Goal: Feedback & Contribution: Contribute content

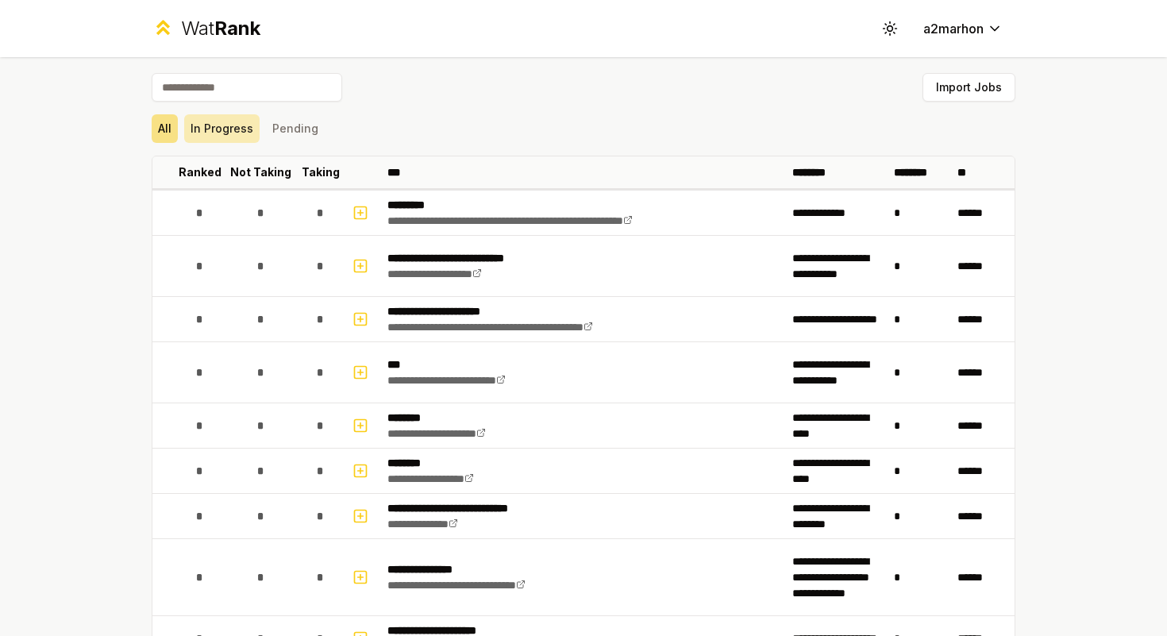
click at [220, 117] on button "In Progress" at bounding box center [221, 128] width 75 height 29
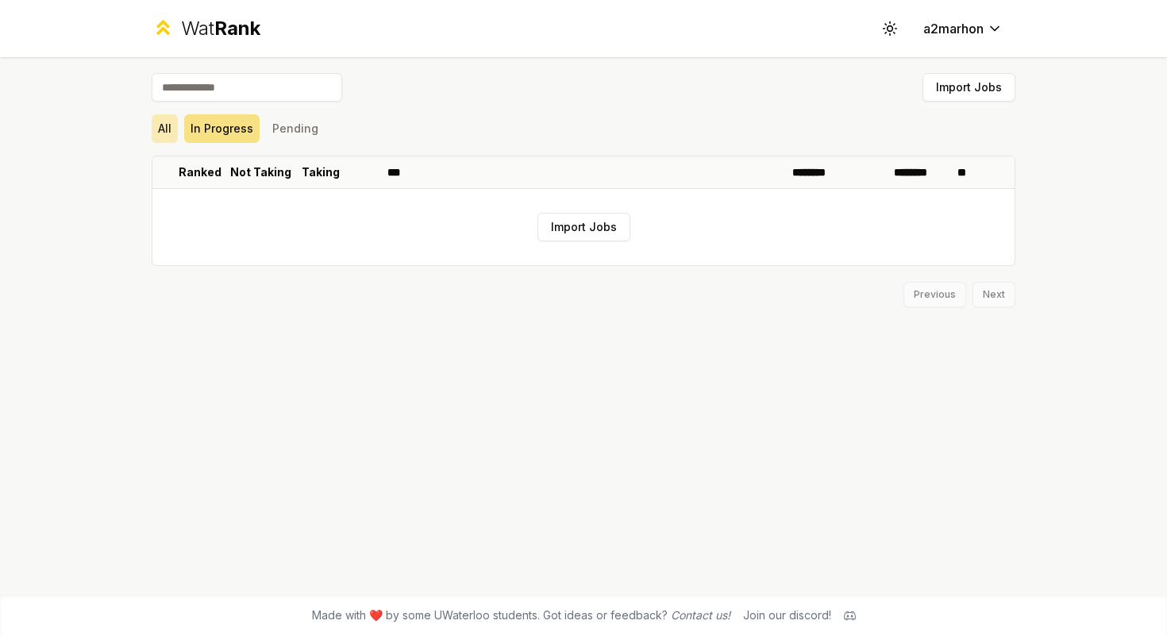
click at [176, 127] on button "All" at bounding box center [165, 128] width 26 height 29
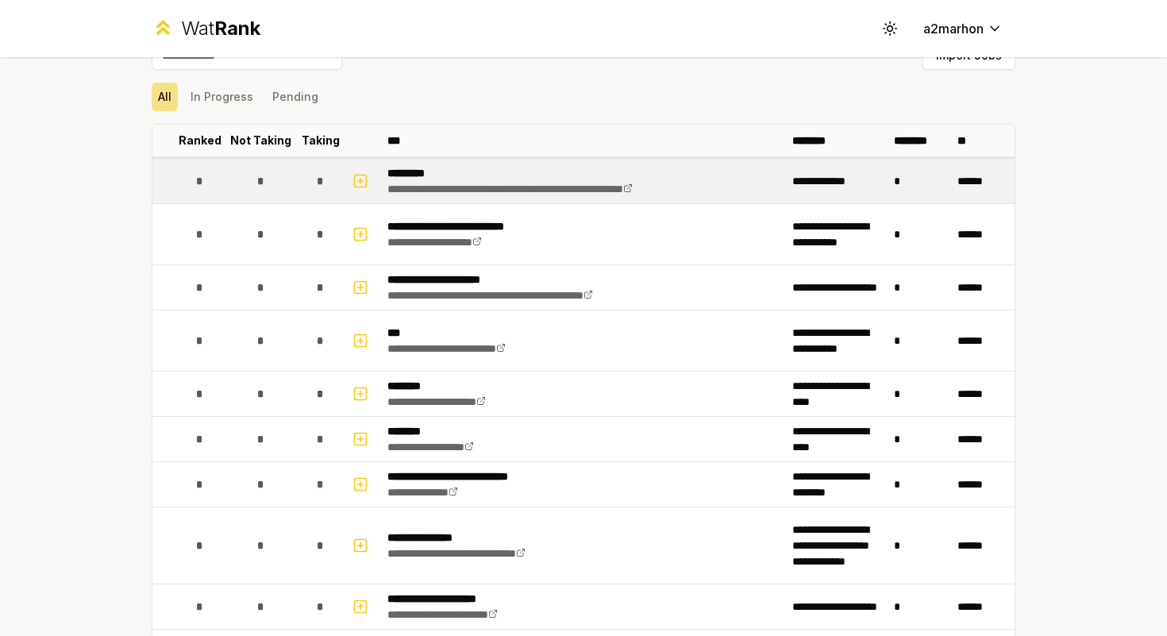
scroll to position [68, 0]
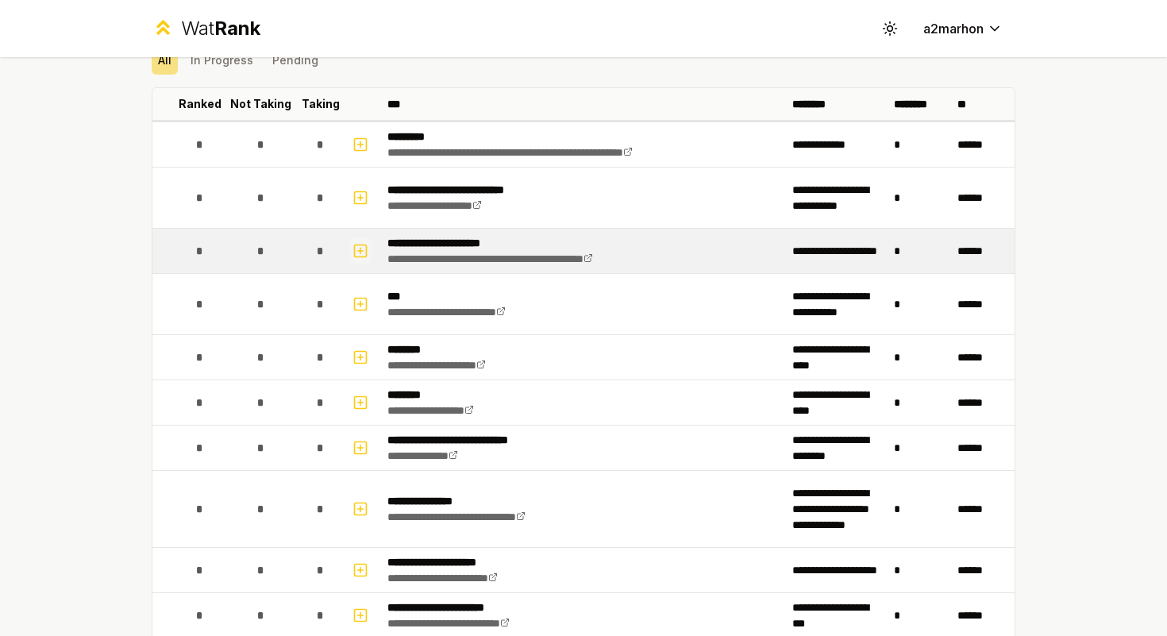
click at [360, 247] on icon "button" at bounding box center [361, 250] width 16 height 19
select select
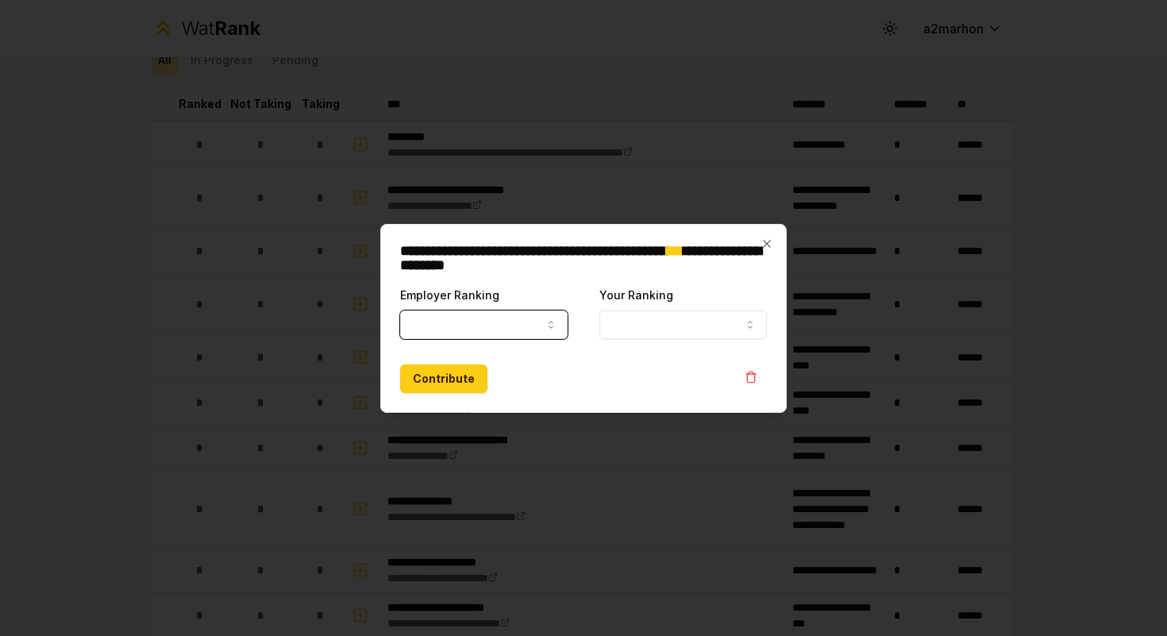
click at [546, 322] on icon "button" at bounding box center [551, 324] width 13 height 13
click at [710, 231] on div "**********" at bounding box center [583, 318] width 407 height 189
click at [766, 242] on icon "button" at bounding box center [766, 243] width 7 height 7
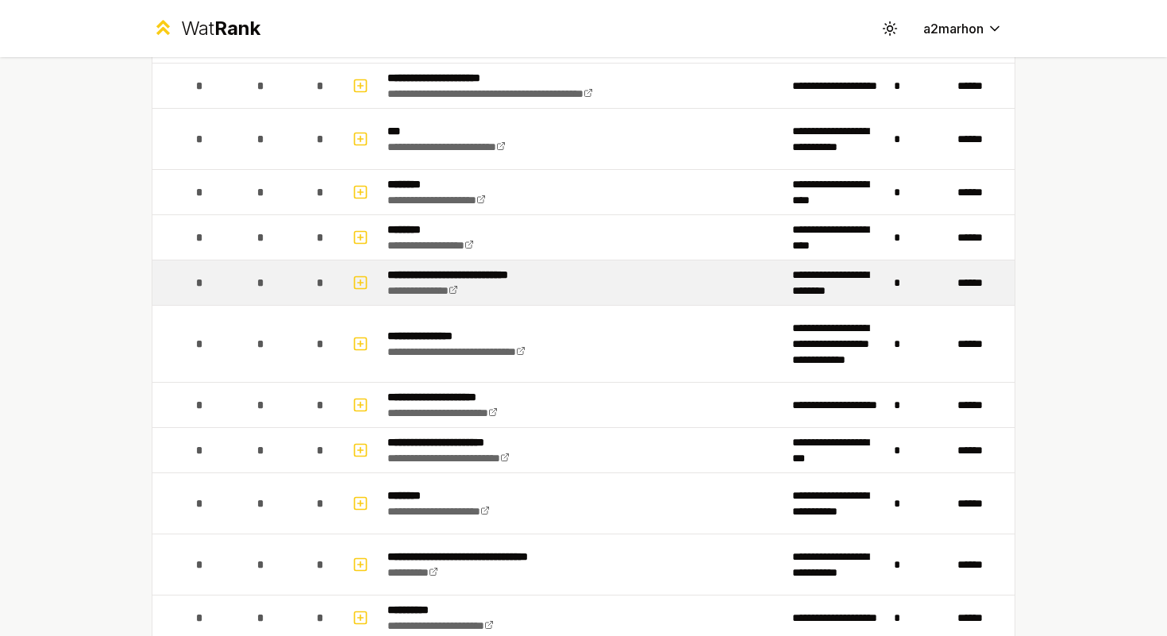
scroll to position [237, 0]
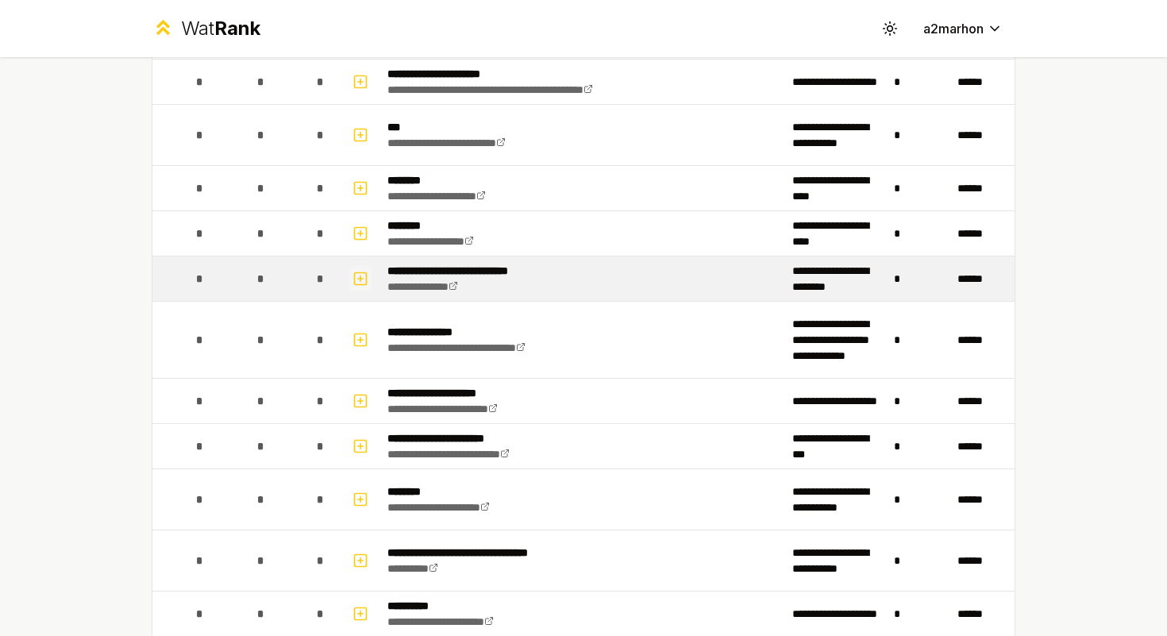
click at [363, 279] on icon "button" at bounding box center [361, 278] width 16 height 19
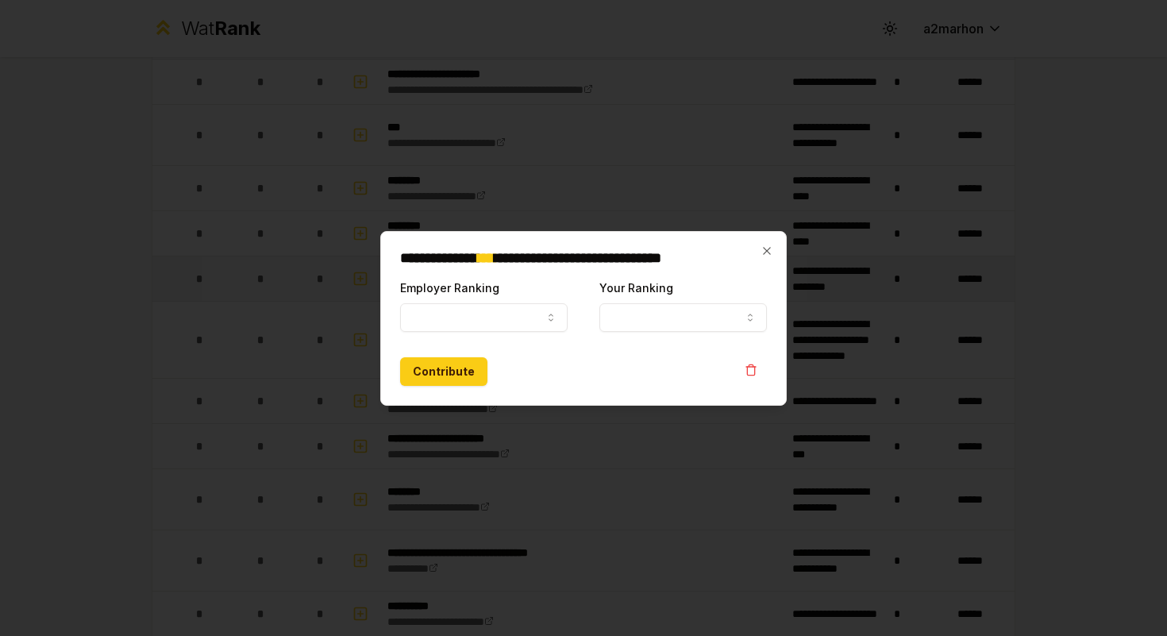
select select
click at [515, 307] on button "Employer Ranking" at bounding box center [484, 317] width 168 height 29
select select "******"
click at [704, 311] on button "Your Ranking" at bounding box center [684, 317] width 168 height 29
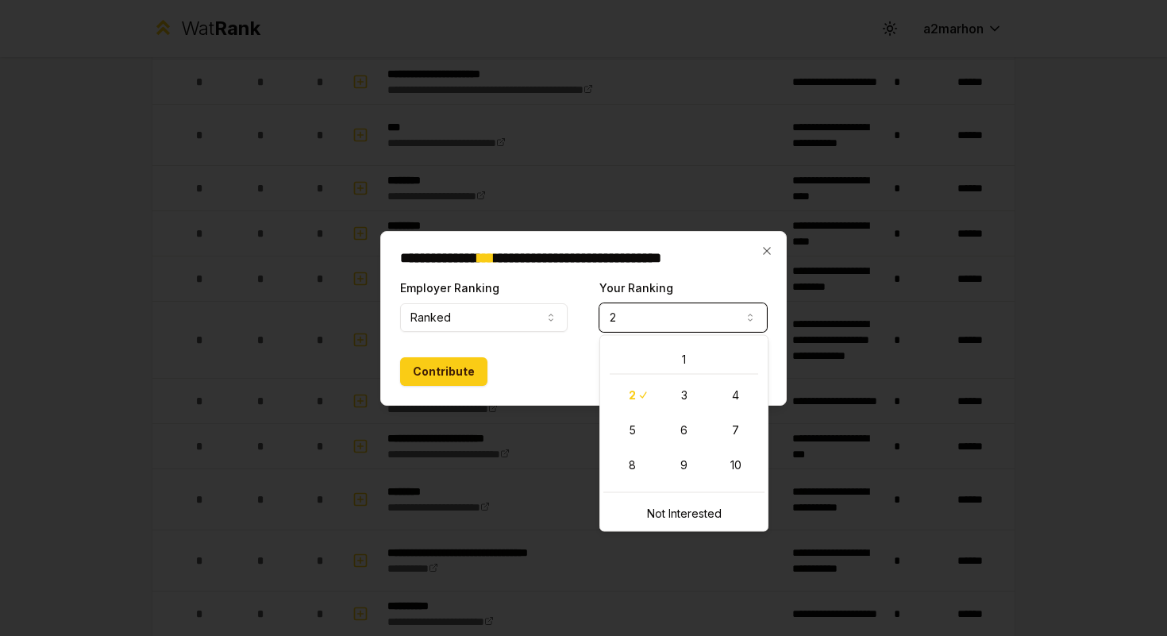
click at [643, 314] on button "2" at bounding box center [684, 317] width 168 height 29
select select "**********"
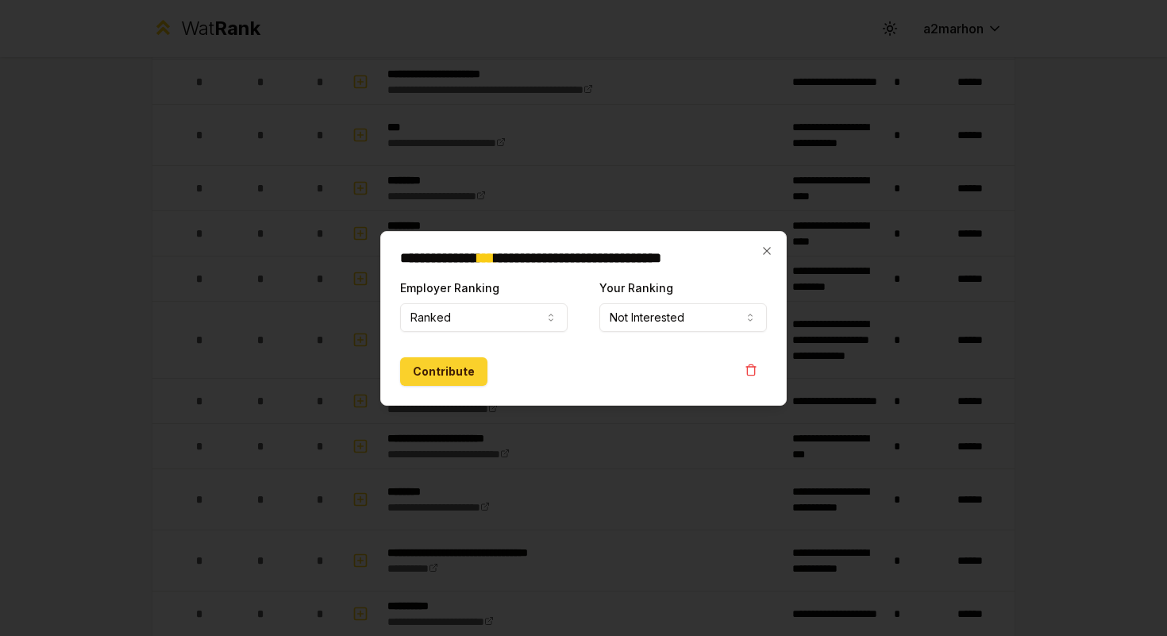
click at [455, 369] on button "Contribute" at bounding box center [443, 371] width 87 height 29
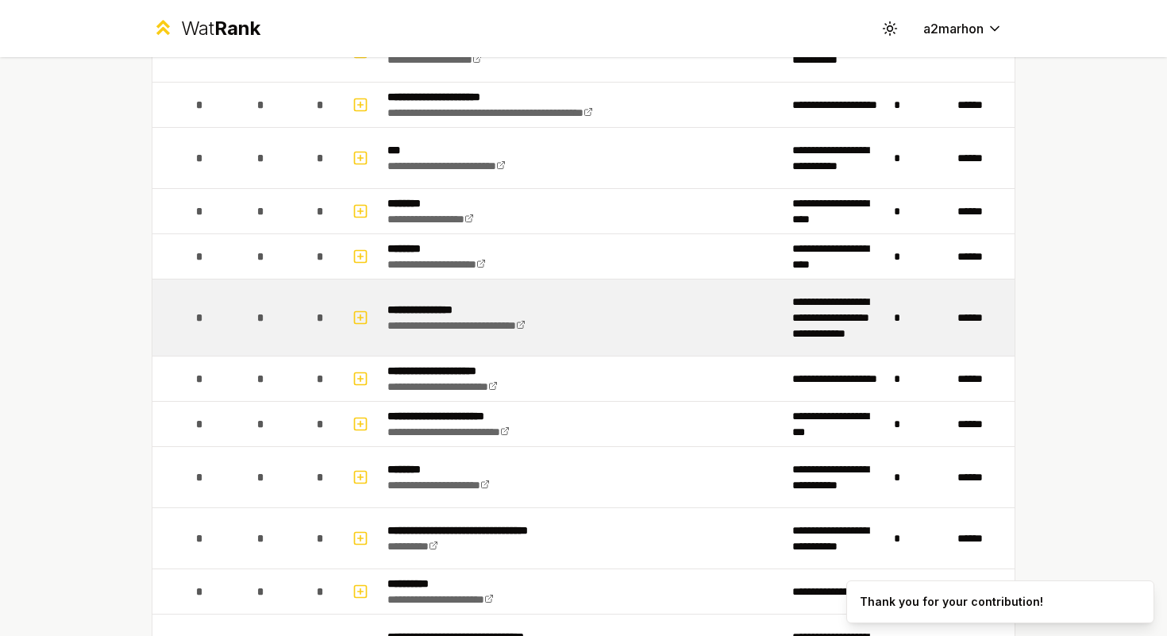
scroll to position [375, 0]
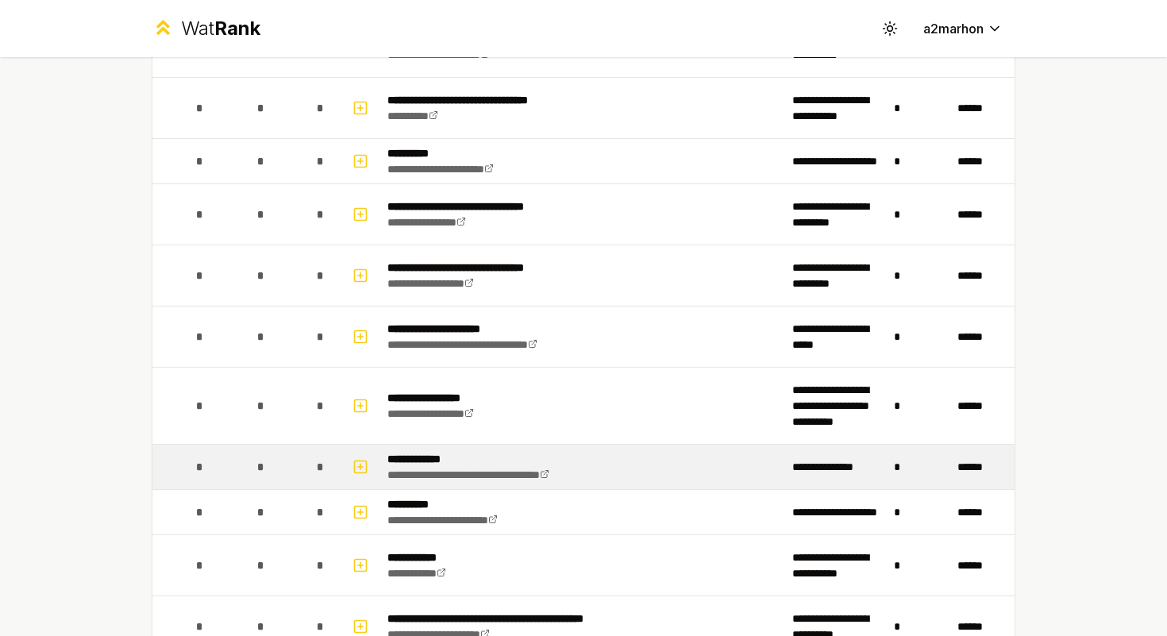
scroll to position [691, 0]
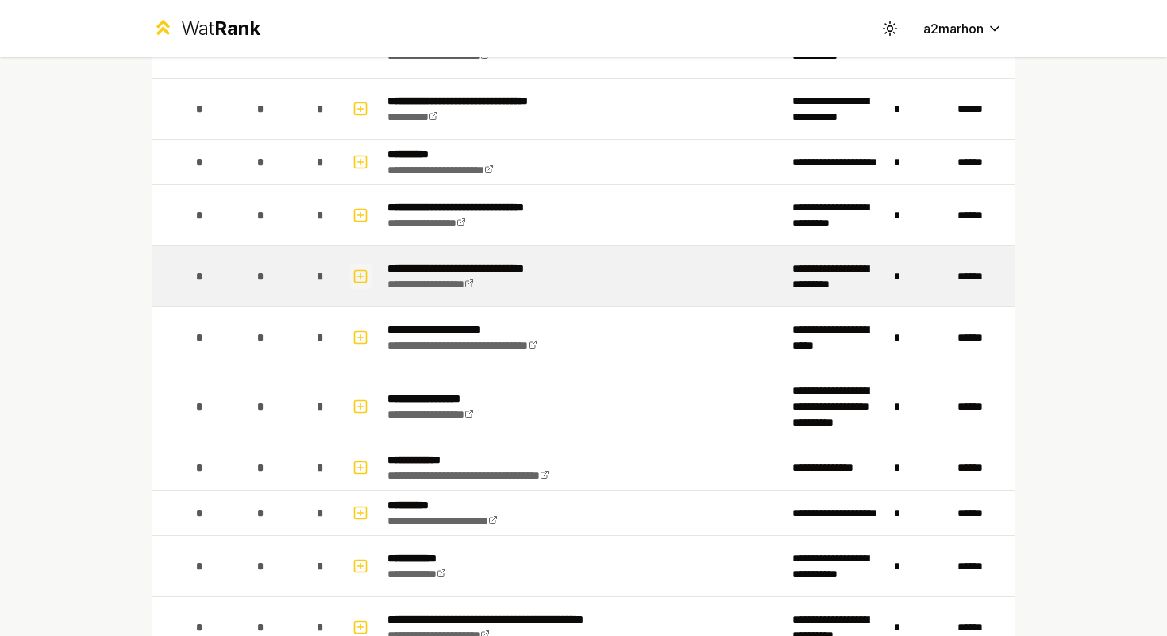
click at [363, 279] on icon "button" at bounding box center [361, 276] width 16 height 19
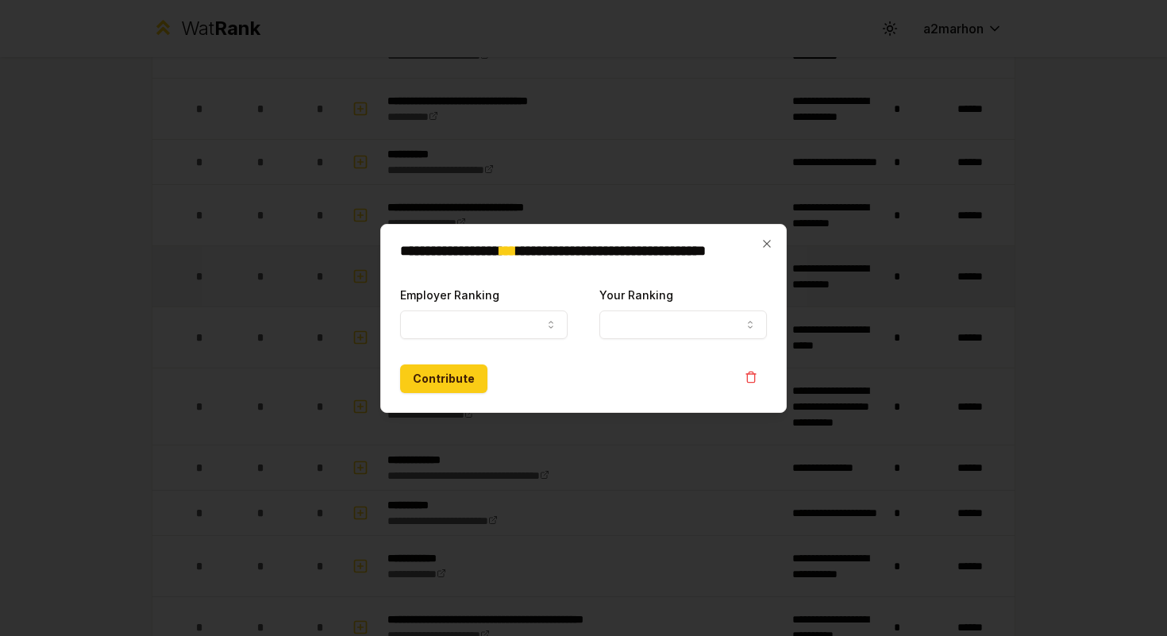
select select
click at [479, 320] on button "Employer Ranking" at bounding box center [484, 325] width 168 height 29
select select "******"
click at [454, 384] on button "Contribute" at bounding box center [443, 379] width 87 height 29
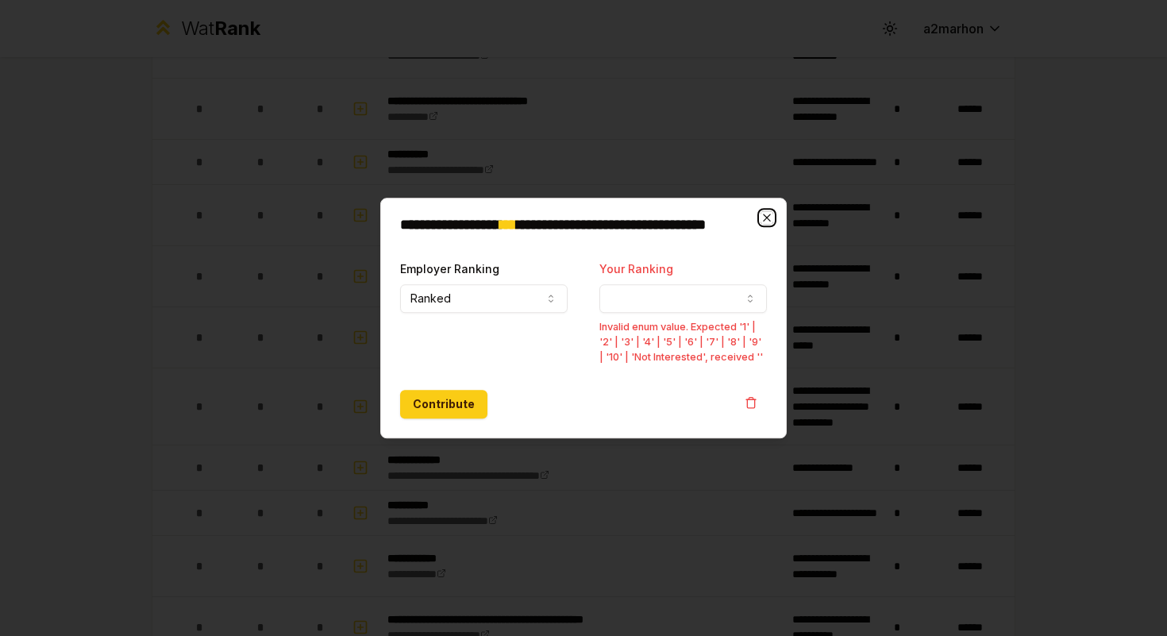
click at [766, 216] on icon "button" at bounding box center [766, 217] width 7 height 7
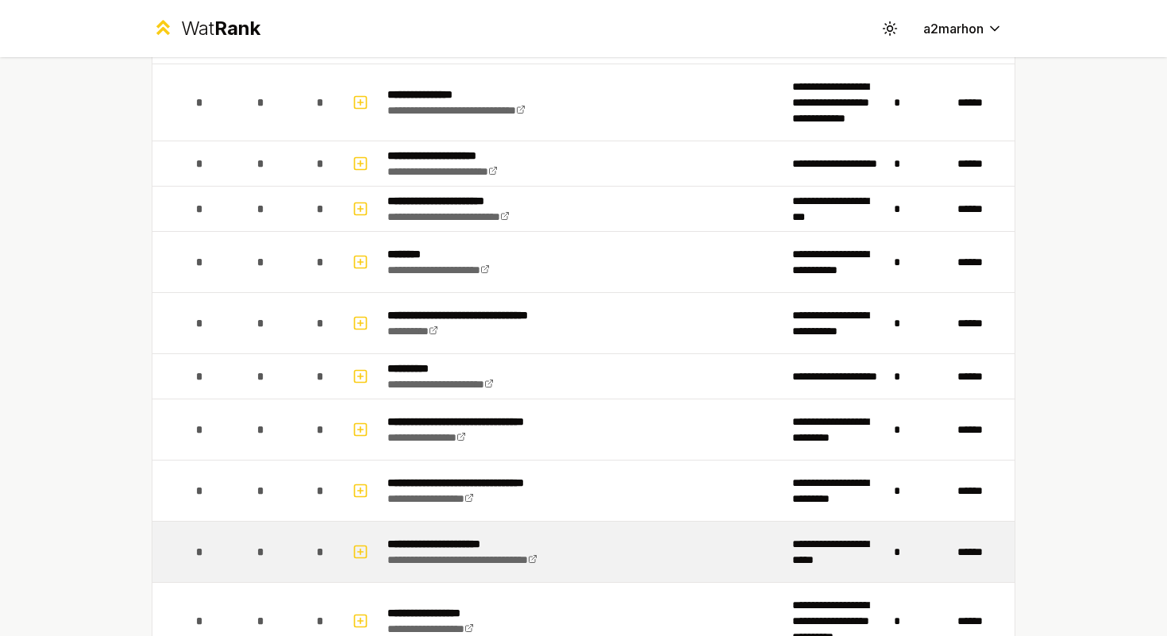
scroll to position [843, 0]
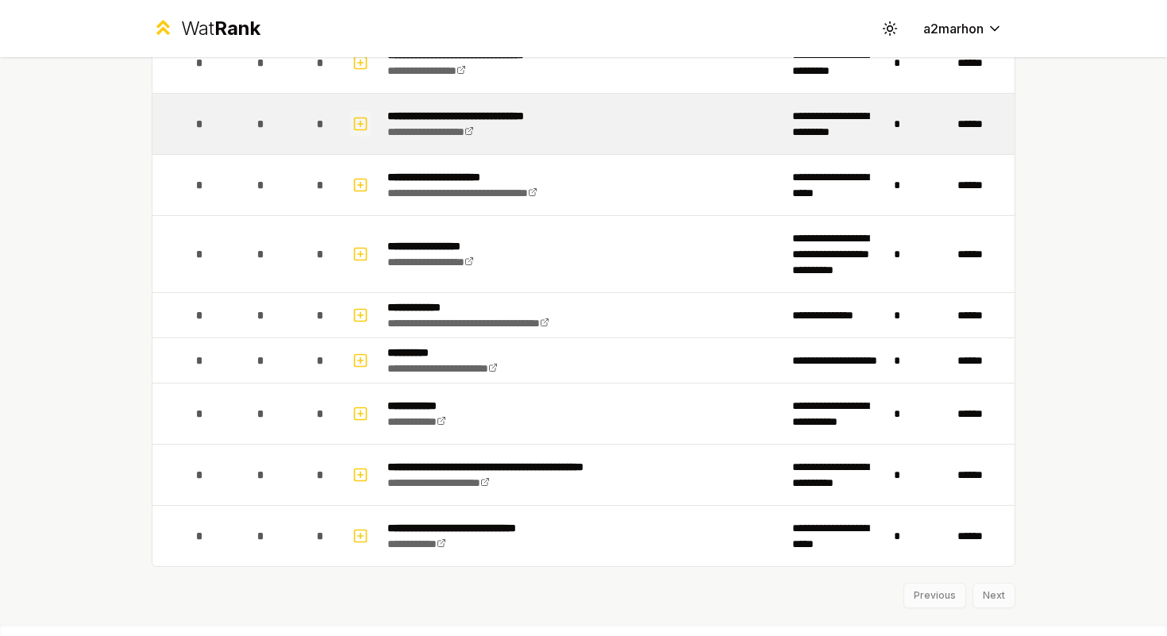
click at [363, 120] on icon "button" at bounding box center [361, 123] width 16 height 19
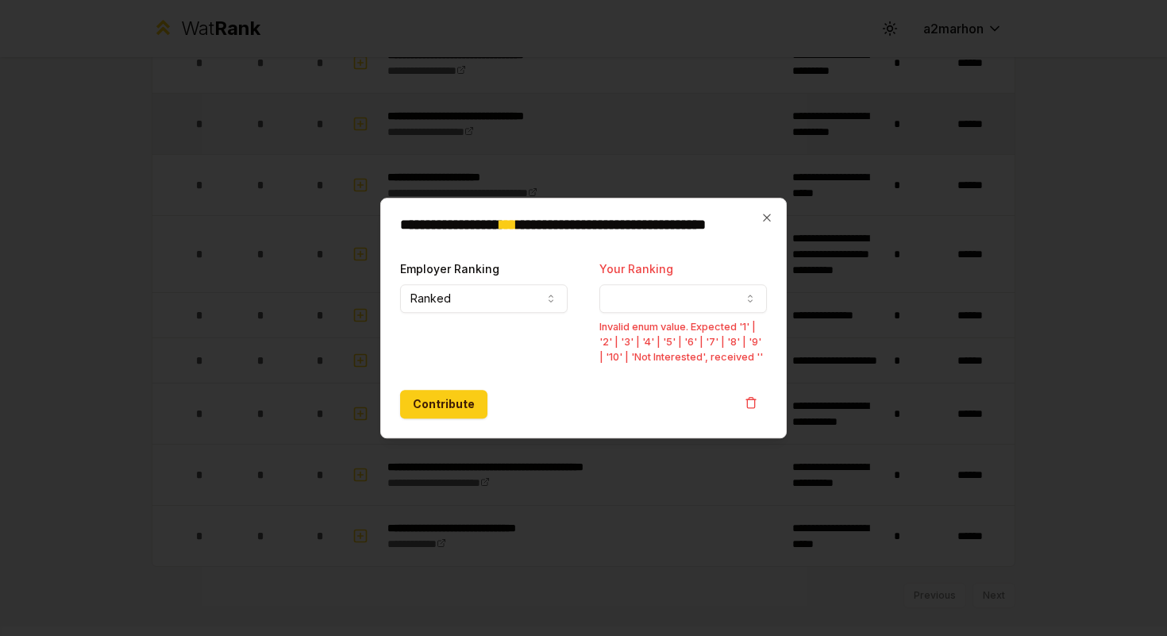
select select
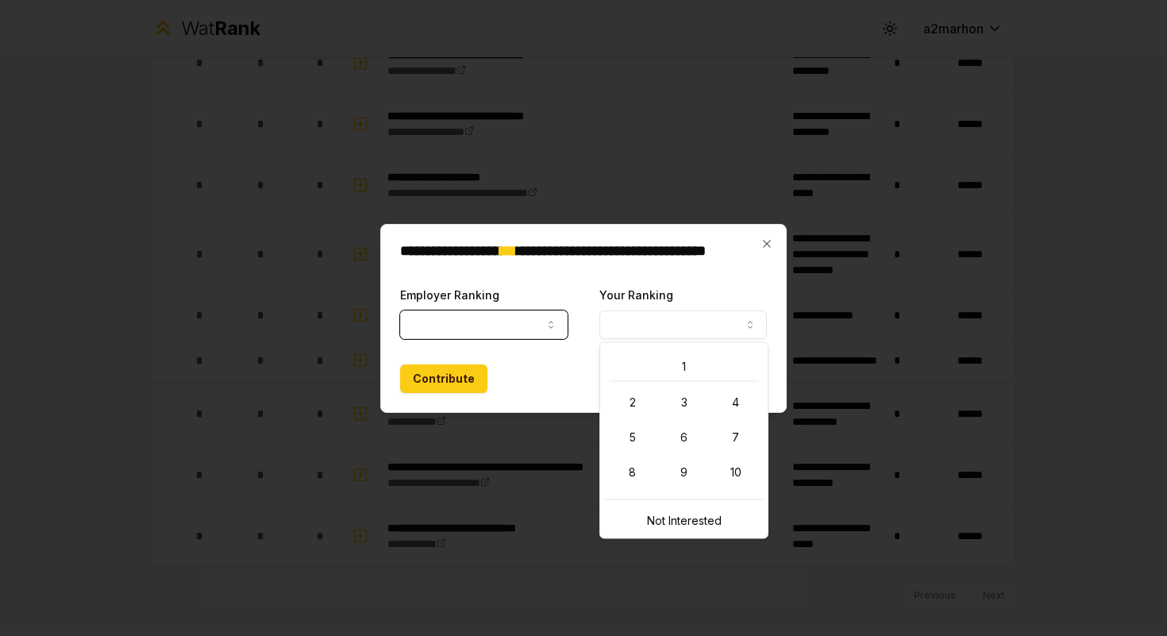
click at [698, 333] on button "Your Ranking" at bounding box center [684, 325] width 168 height 29
click at [678, 326] on button "Your Ranking" at bounding box center [684, 325] width 168 height 29
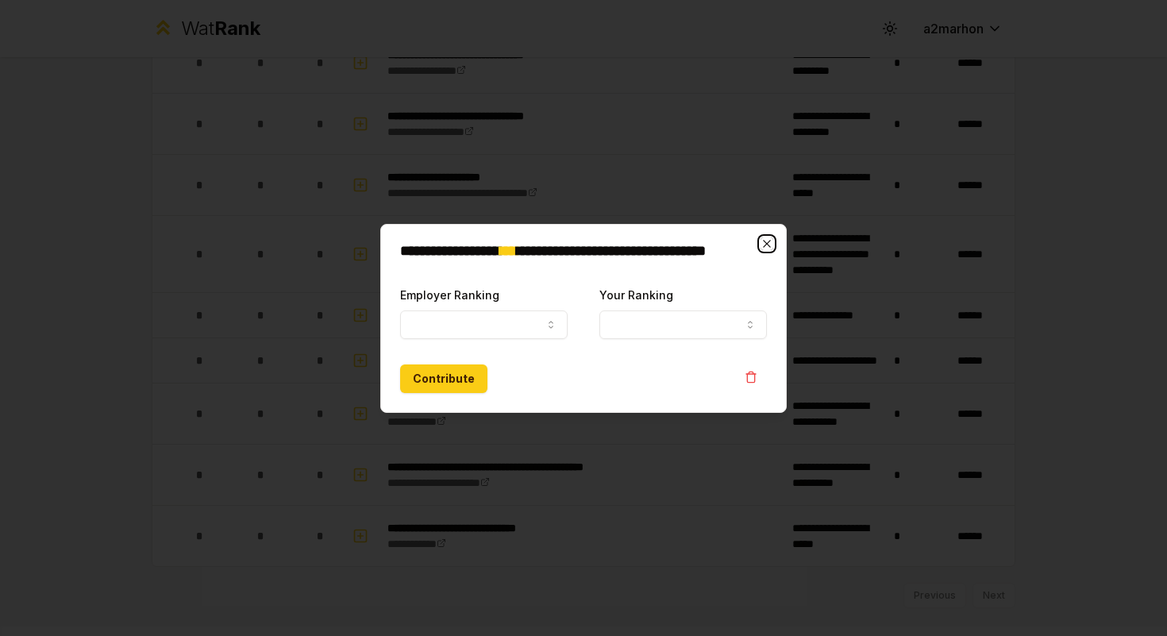
click at [764, 240] on icon "button" at bounding box center [767, 243] width 13 height 13
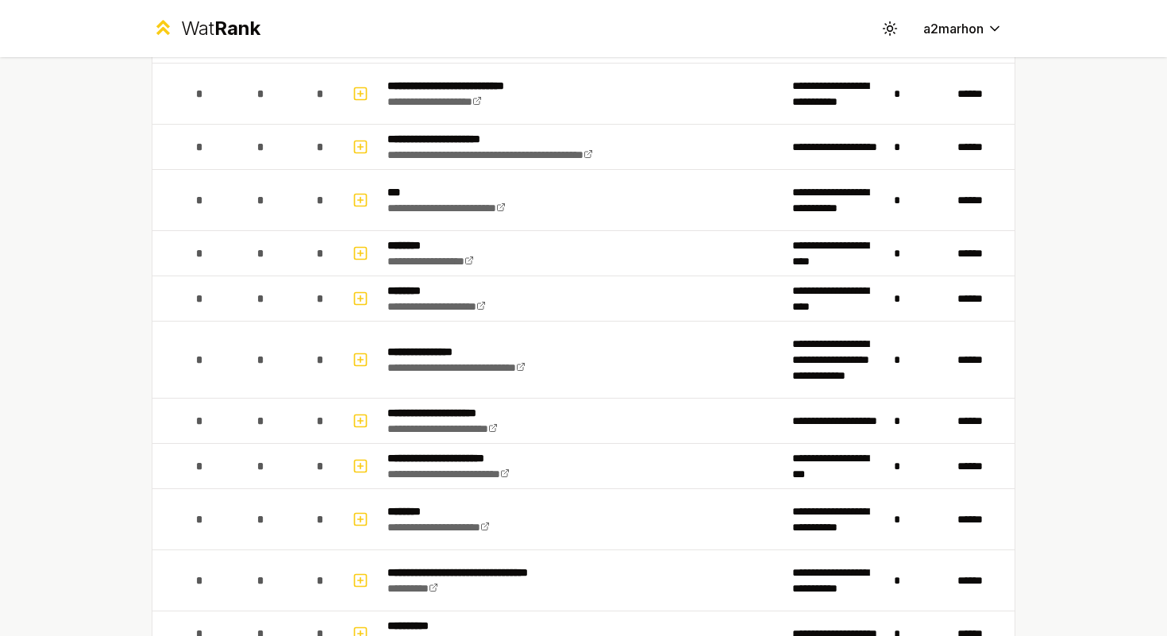
scroll to position [0, 0]
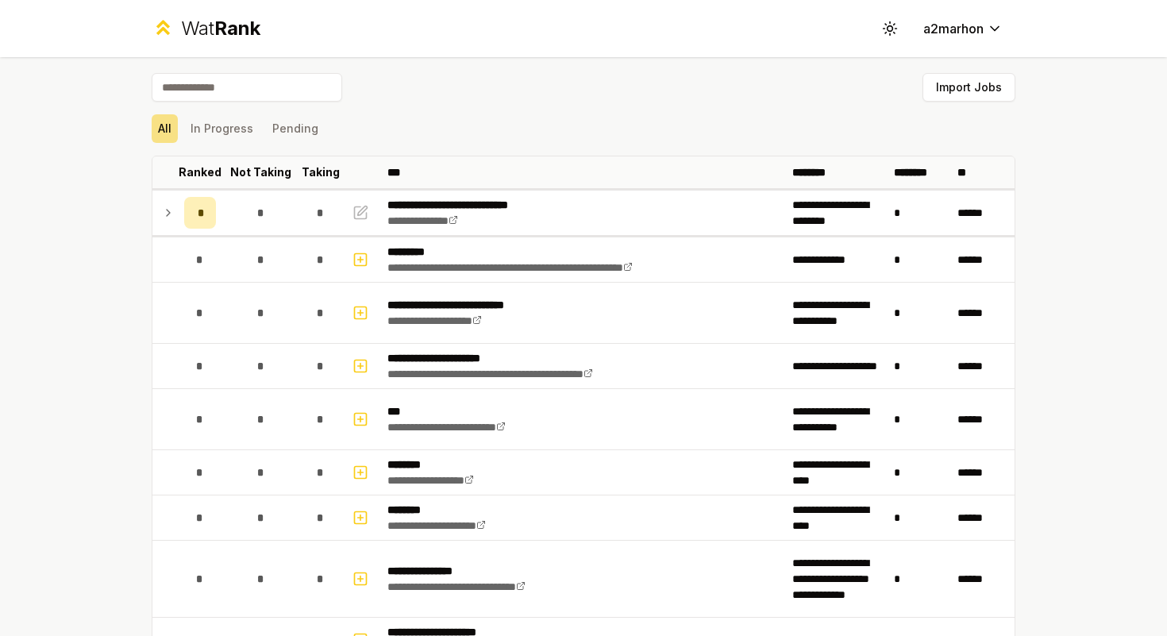
click at [629, 92] on div "Import Jobs" at bounding box center [584, 90] width 864 height 35
click at [886, 23] on icon at bounding box center [889, 28] width 15 height 15
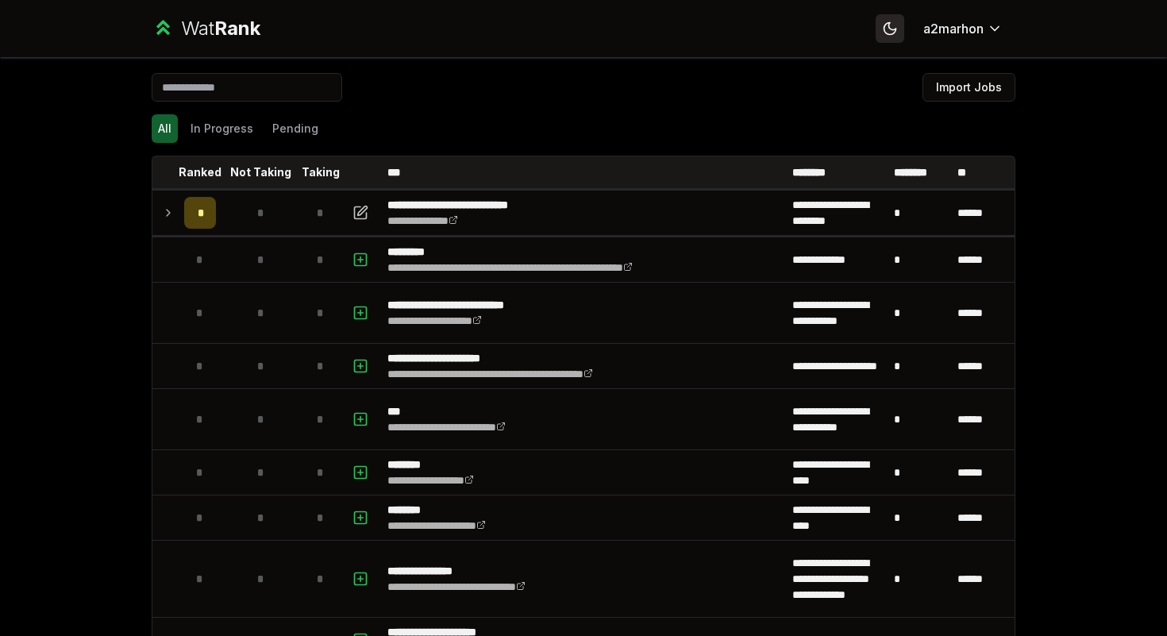
click at [886, 23] on icon at bounding box center [890, 28] width 11 height 11
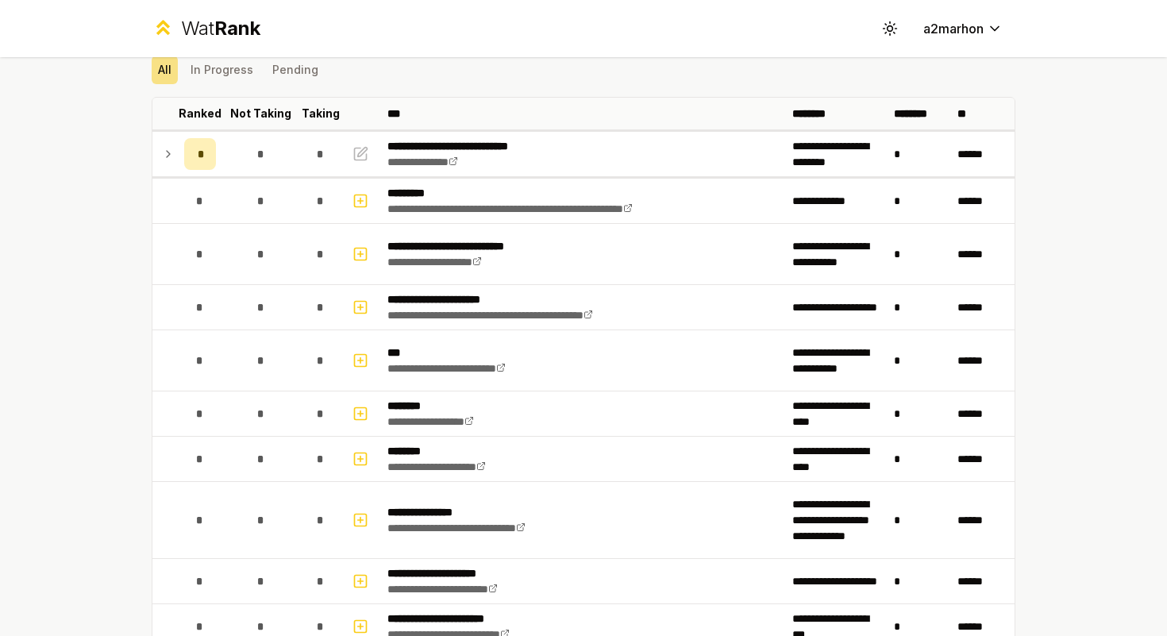
scroll to position [95, 0]
